Goal: Transaction & Acquisition: Purchase product/service

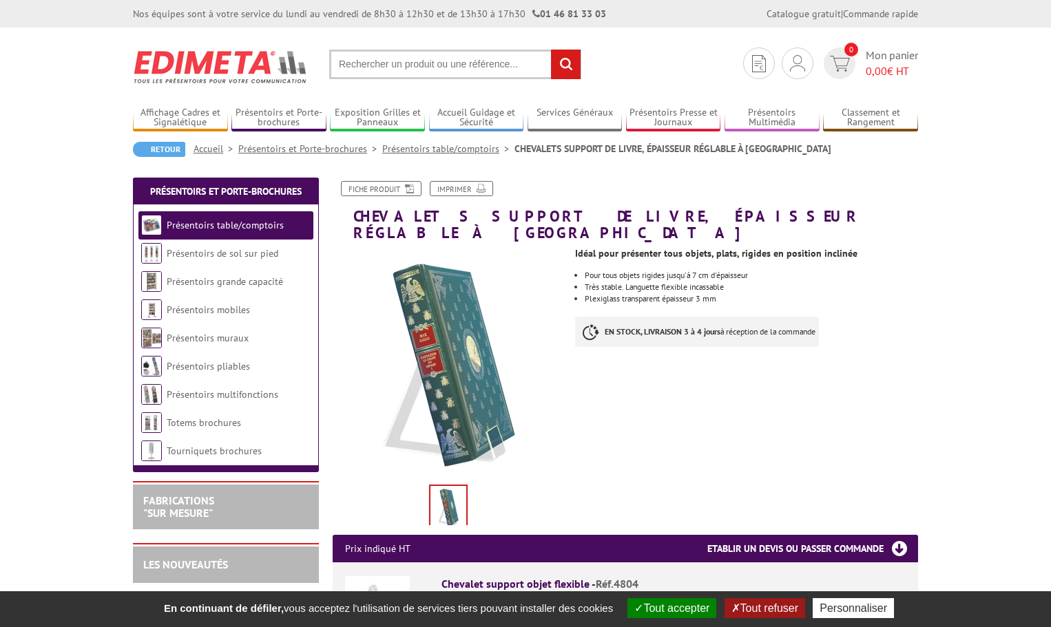
click at [226, 226] on link "Présentoirs table/comptoirs" at bounding box center [225, 225] width 117 height 12
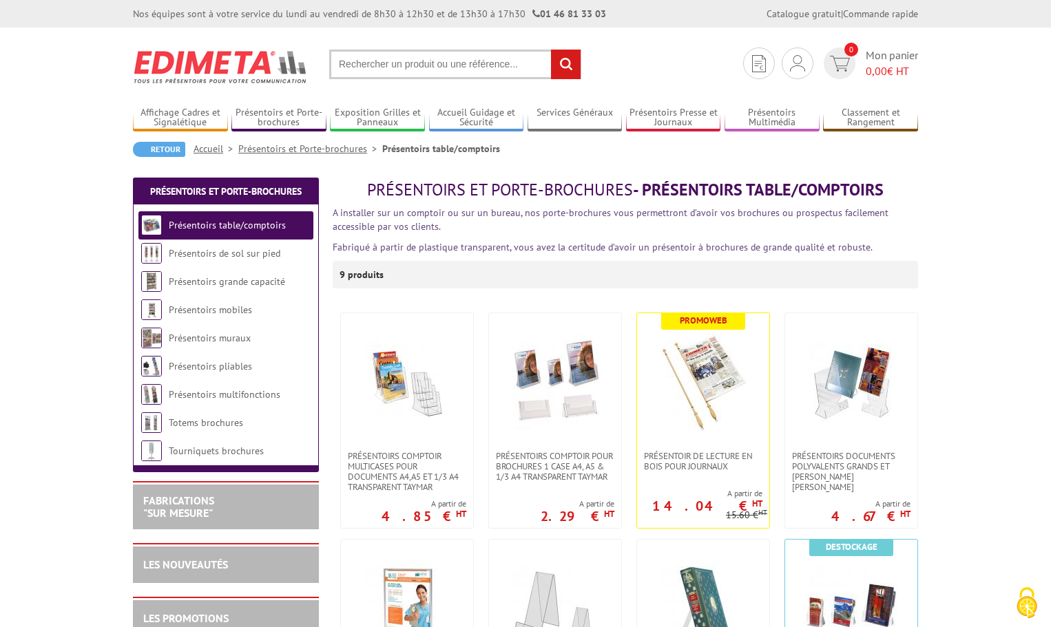
scroll to position [344, 0]
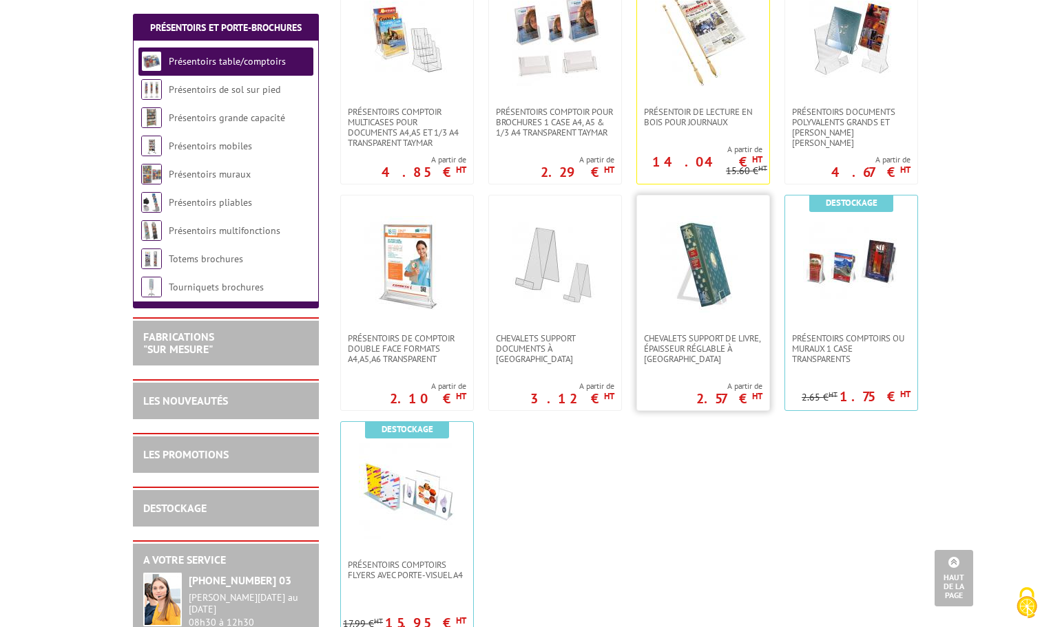
click at [670, 323] on link at bounding box center [703, 265] width 132 height 138
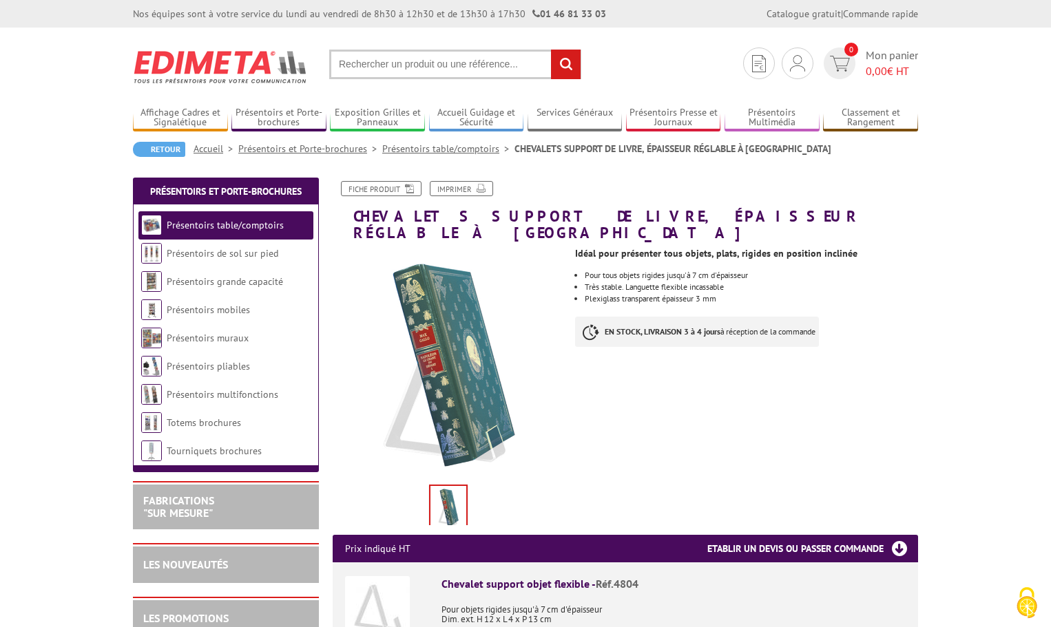
click at [470, 149] on link "Présentoirs table/comptoirs" at bounding box center [448, 149] width 132 height 12
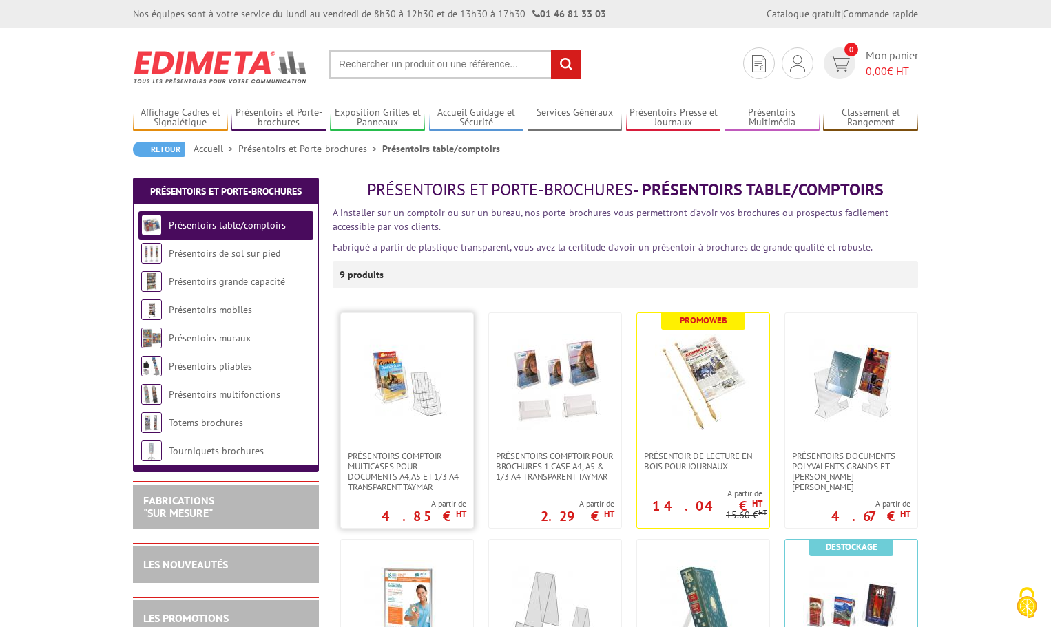
scroll to position [344, 0]
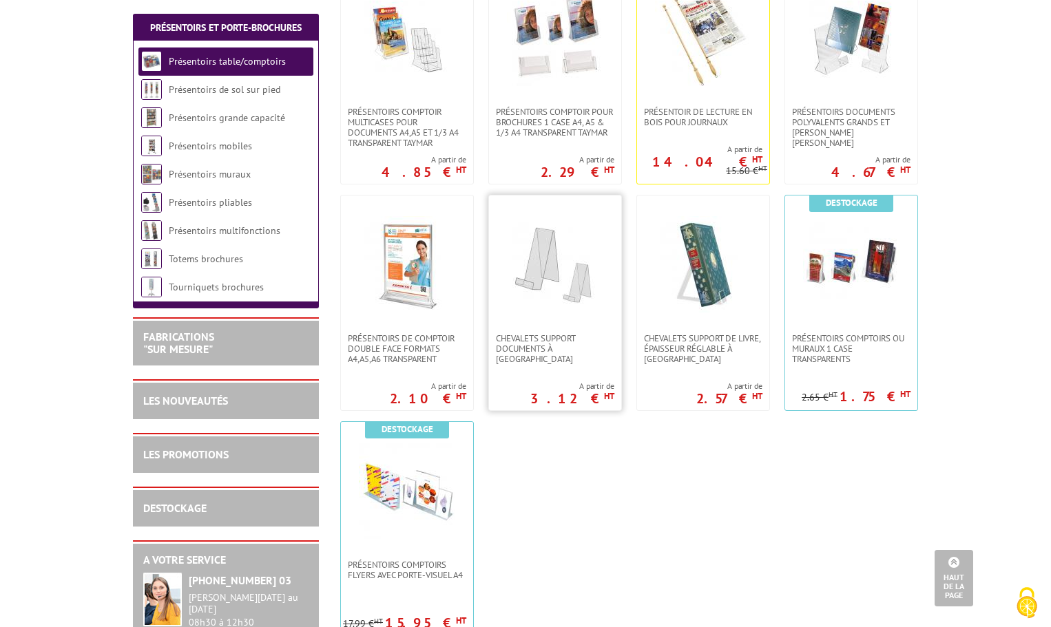
click at [538, 266] on img at bounding box center [555, 264] width 96 height 96
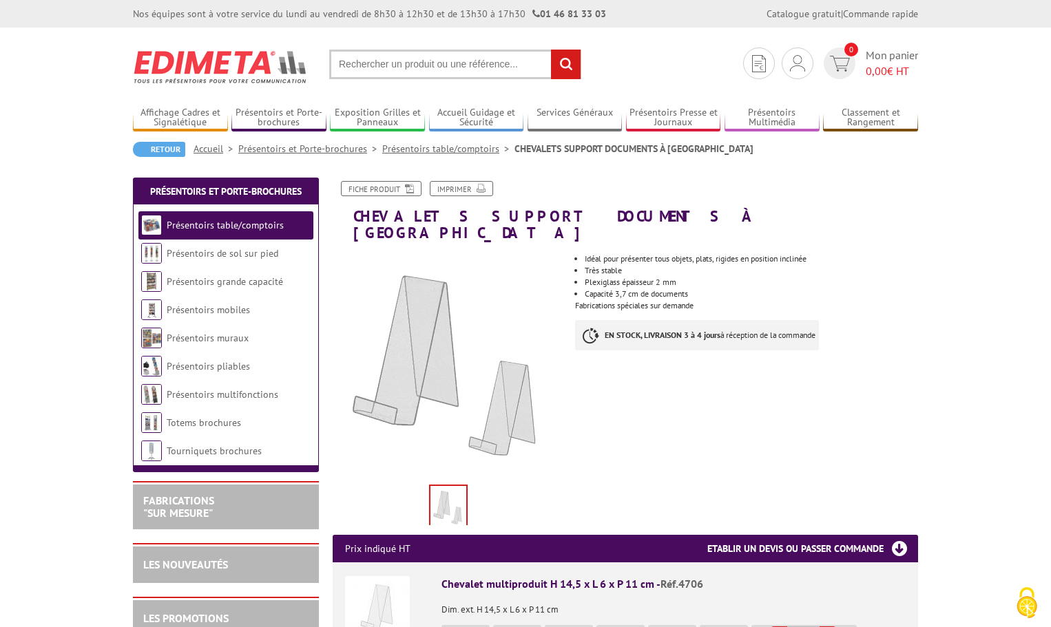
scroll to position [344, 0]
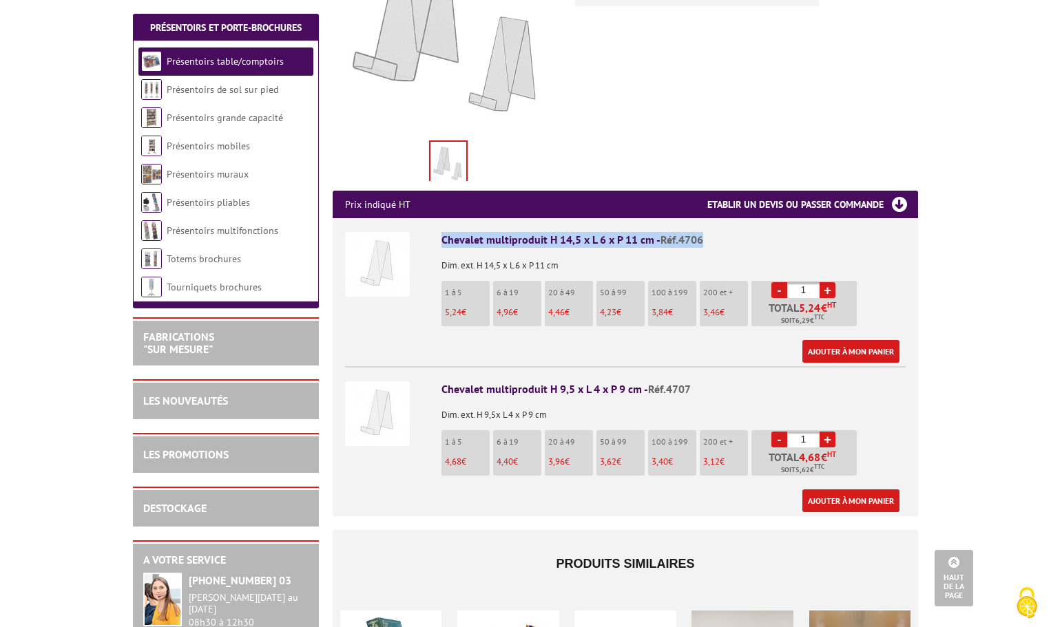
drag, startPoint x: 443, startPoint y: 224, endPoint x: 709, endPoint y: 223, distance: 266.4
click at [709, 232] on div "Chevalet multiproduit H 14,5 x L 6 x P 11 cm - Réf.4706" at bounding box center [673, 240] width 464 height 16
copy div "Chevalet multiproduit H 14,5 x L 6 x P 11 cm - Réf.4706"
click at [830, 282] on link "+" at bounding box center [827, 290] width 16 height 16
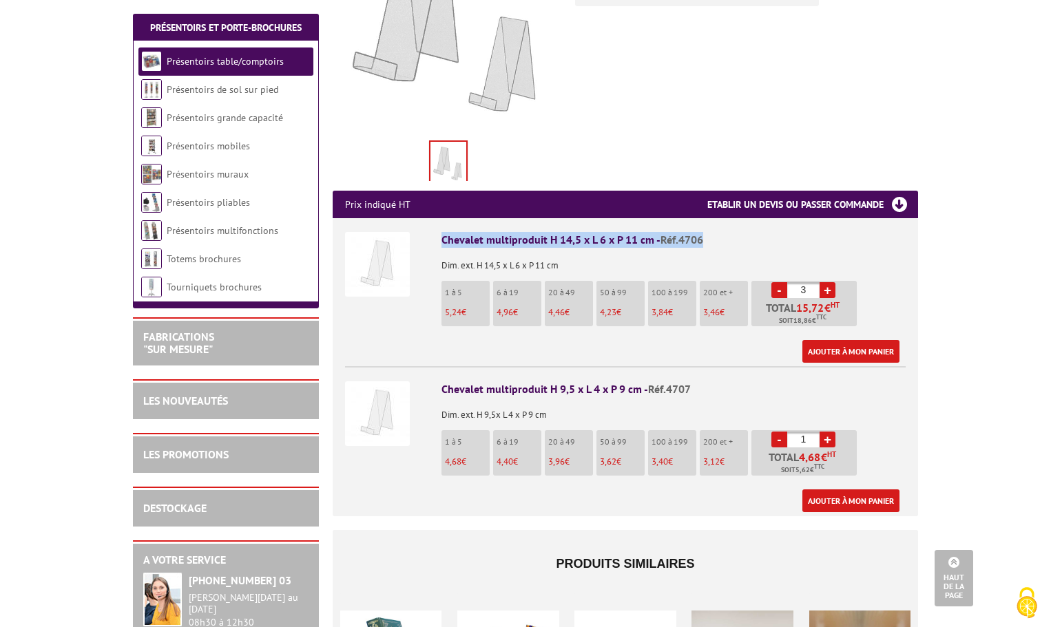
click at [830, 282] on link "+" at bounding box center [827, 290] width 16 height 16
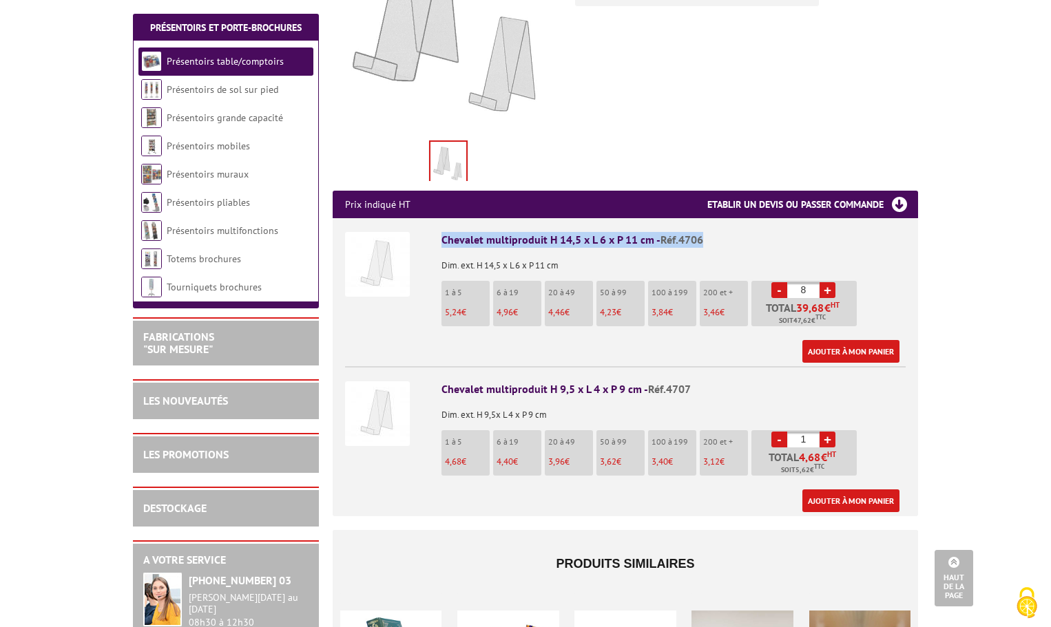
click at [830, 282] on link "+" at bounding box center [827, 290] width 16 height 16
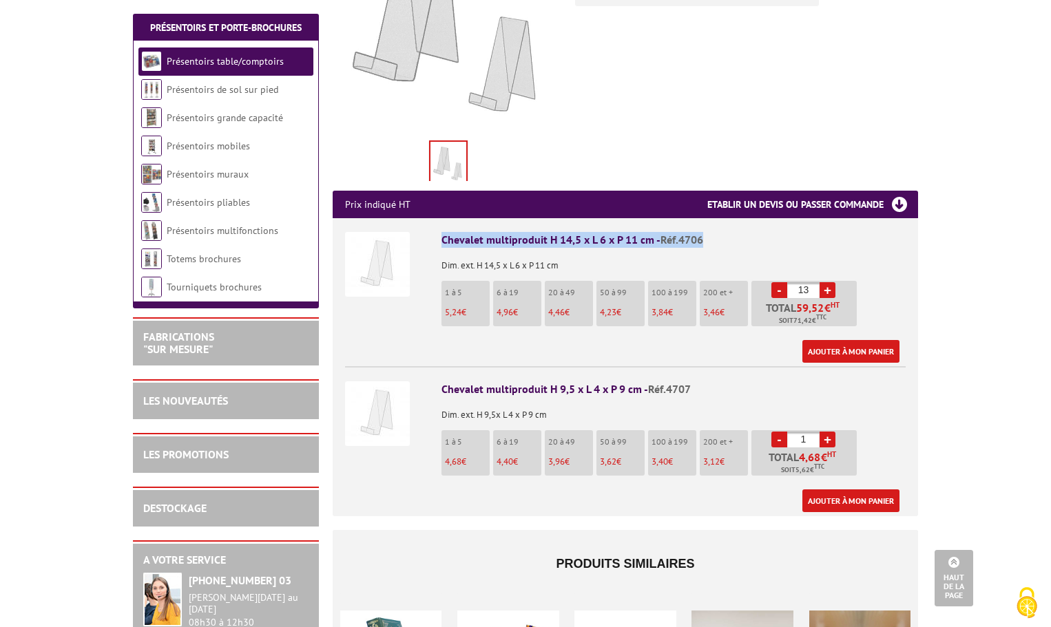
click at [830, 282] on link "+" at bounding box center [827, 290] width 16 height 16
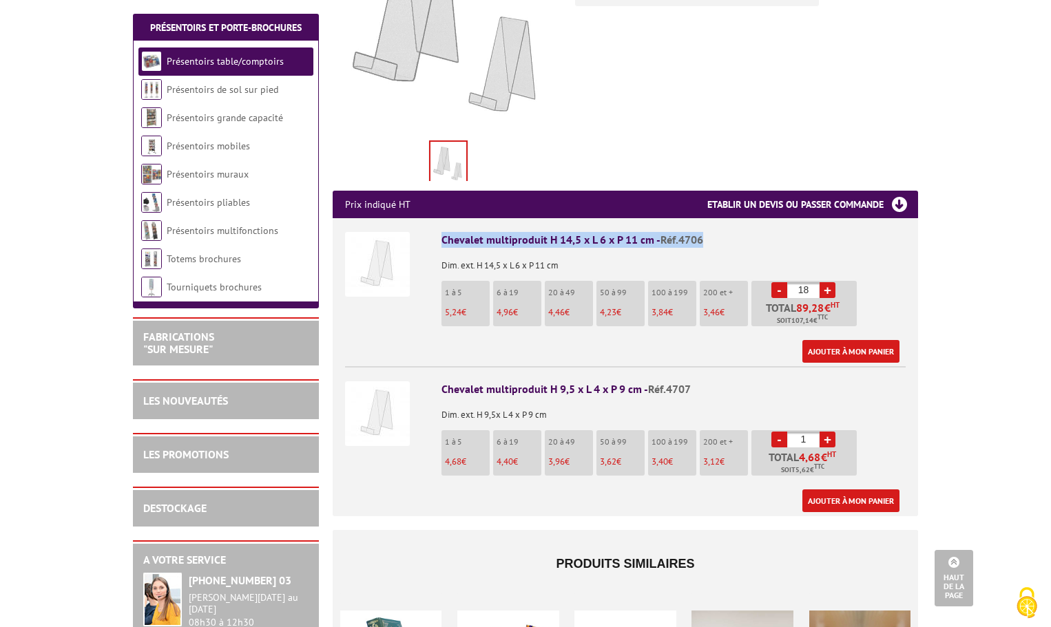
click at [830, 282] on link "+" at bounding box center [827, 290] width 16 height 16
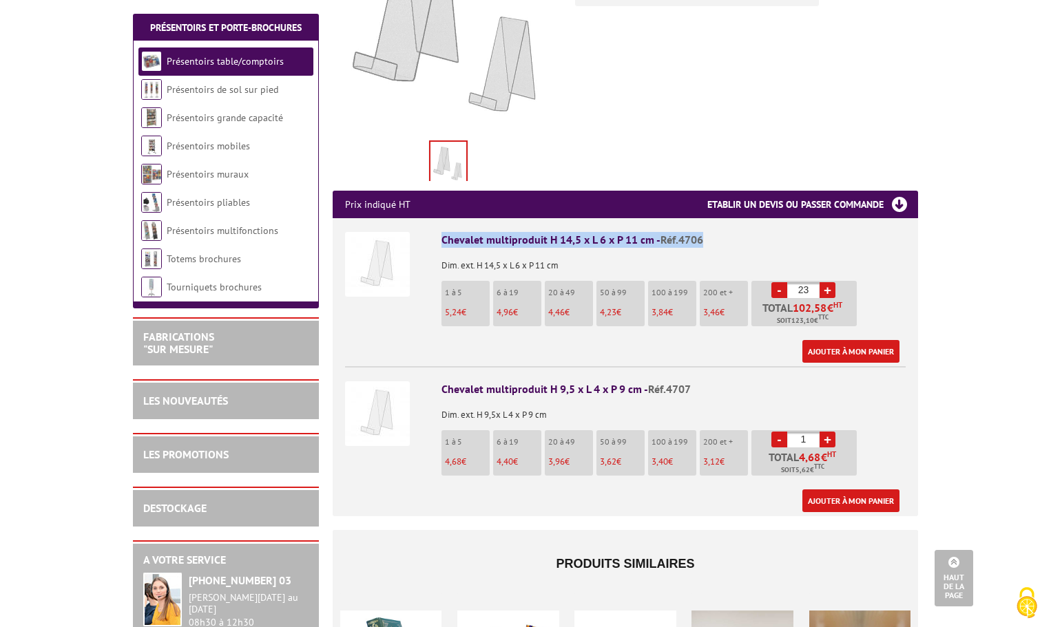
click at [830, 282] on link "+" at bounding box center [827, 290] width 16 height 16
type input "25"
click at [516, 232] on div "Chevalet multiproduit H 14,5 x L 6 x P 11 cm - Réf.4706" at bounding box center [673, 240] width 464 height 16
drag, startPoint x: 442, startPoint y: 227, endPoint x: 578, endPoint y: 225, distance: 136.3
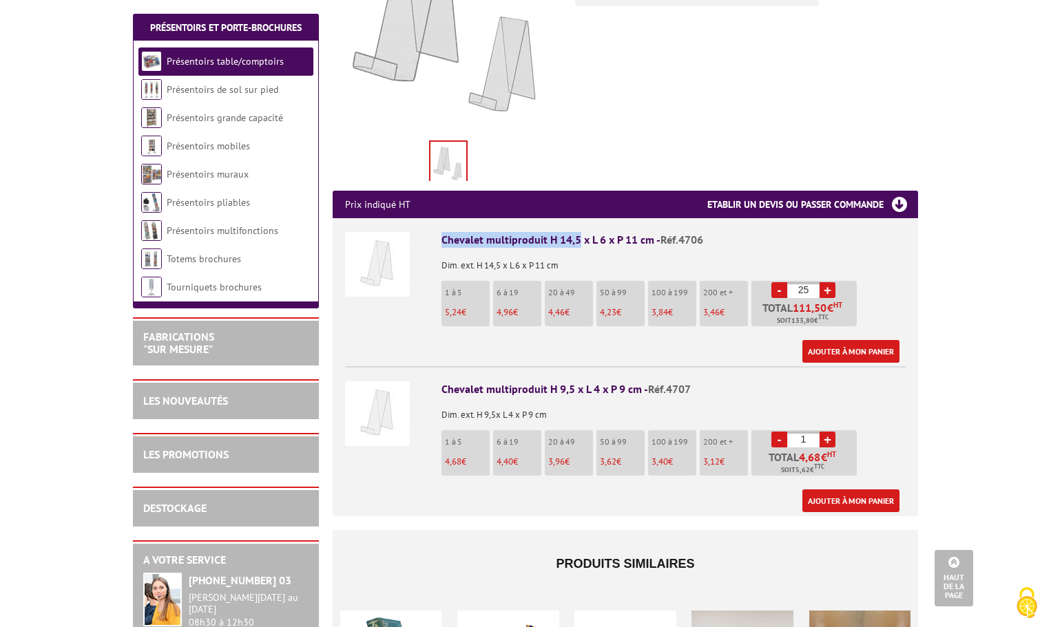
click at [578, 232] on div "Chevalet multiproduit H 14,5 x L 6 x P 11 cm - Réf.4706" at bounding box center [673, 240] width 464 height 16
click at [516, 232] on div "Chevalet multiproduit H 14,5 x L 6 x P 11 cm - Réf.4706" at bounding box center [673, 240] width 464 height 16
drag, startPoint x: 444, startPoint y: 223, endPoint x: 709, endPoint y: 209, distance: 265.4
click at [709, 218] on li "Chevalet multiproduit H 14,5 x L 6 x P 11 cm - Réf.4706 Dim. ext. H 14,5 x L 6 …" at bounding box center [625, 290] width 560 height 145
copy div "Chevalet multiproduit H 14,5 x L 6 x P 11 cm - Réf.4706"
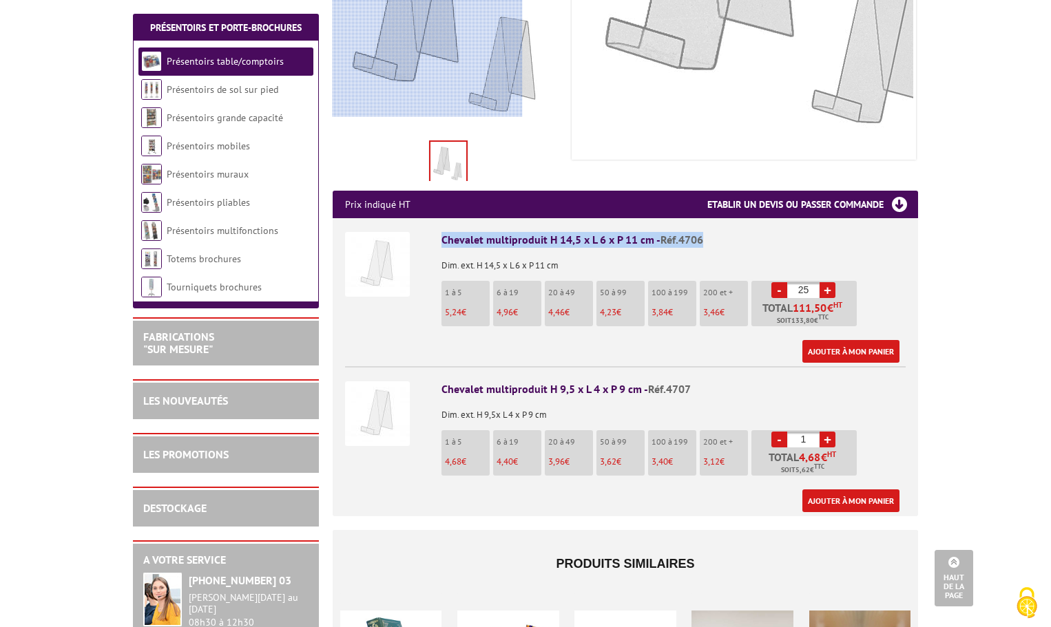
scroll to position [0, 0]
